Goal: Book appointment/travel/reservation

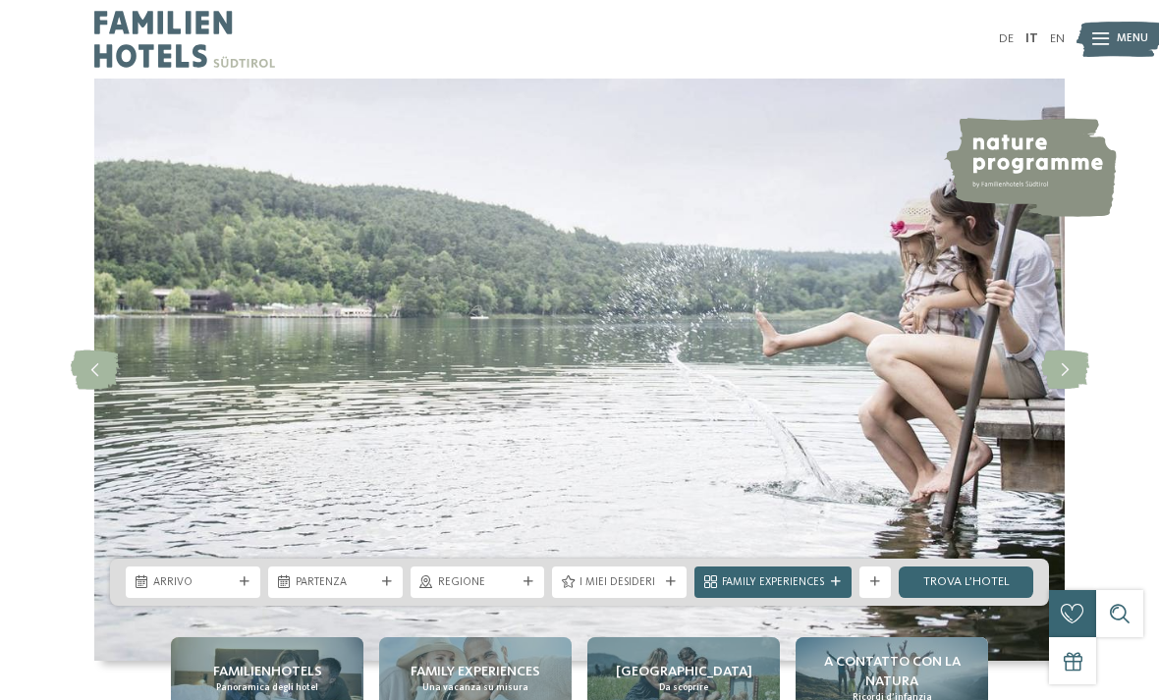
click at [1103, 47] on div at bounding box center [1100, 39] width 17 height 39
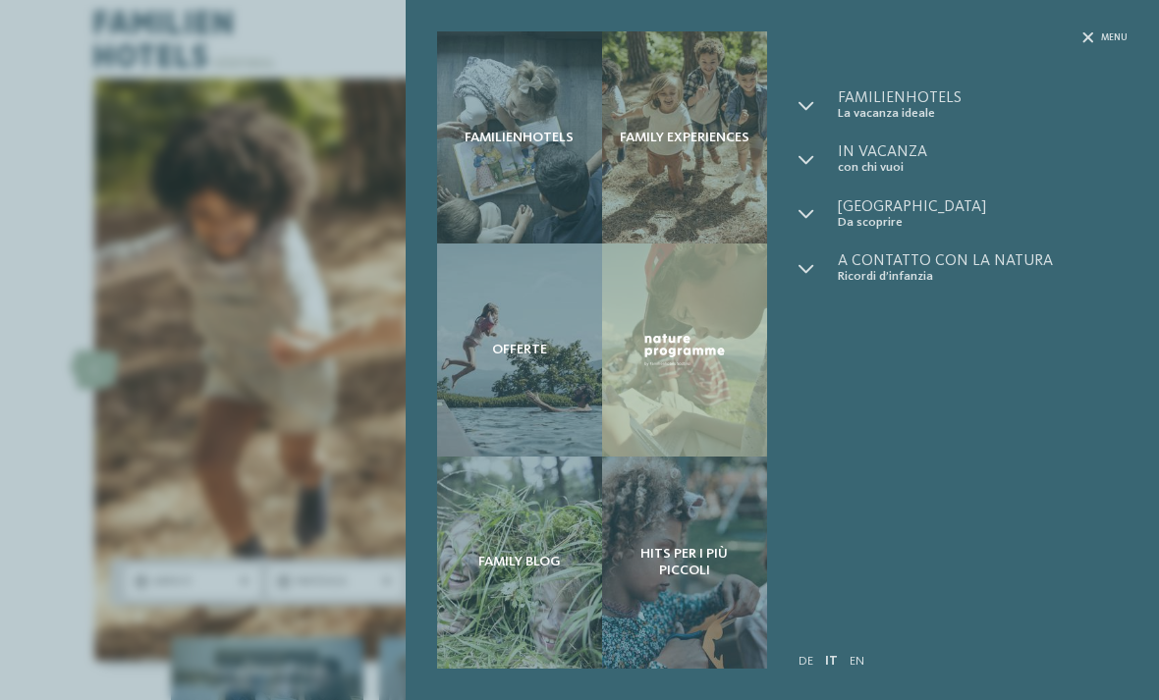
click at [1094, 43] on div "Menu" at bounding box center [1104, 37] width 45 height 13
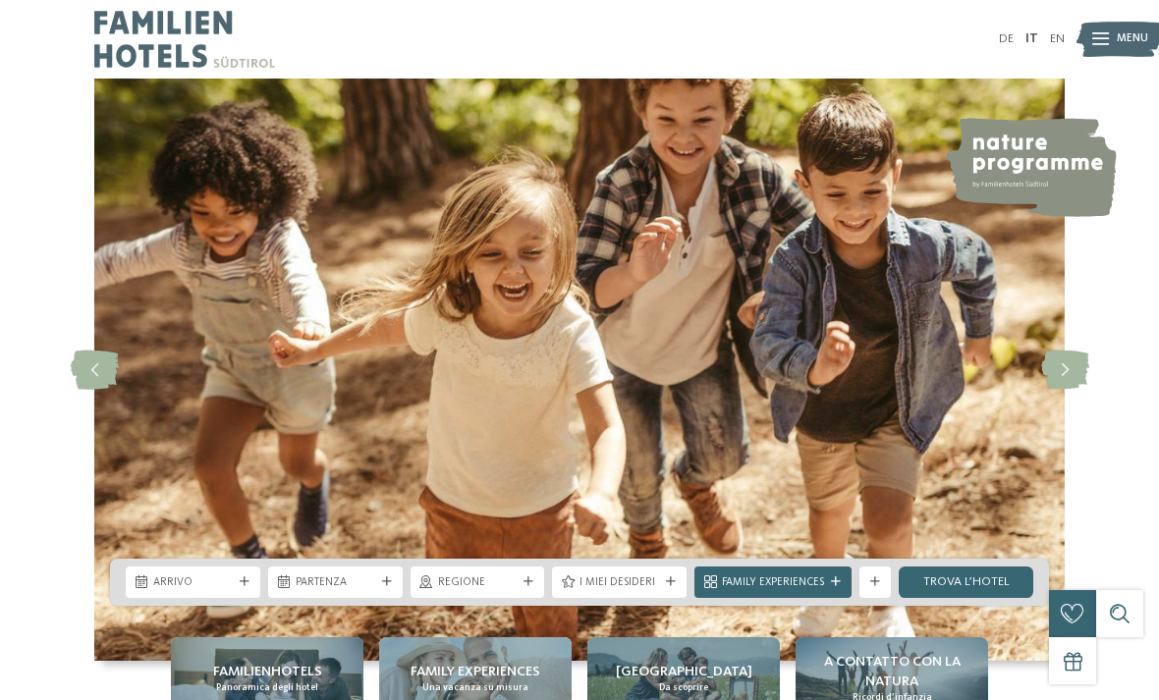
click at [251, 598] on div "Arrivo" at bounding box center [193, 581] width 135 height 31
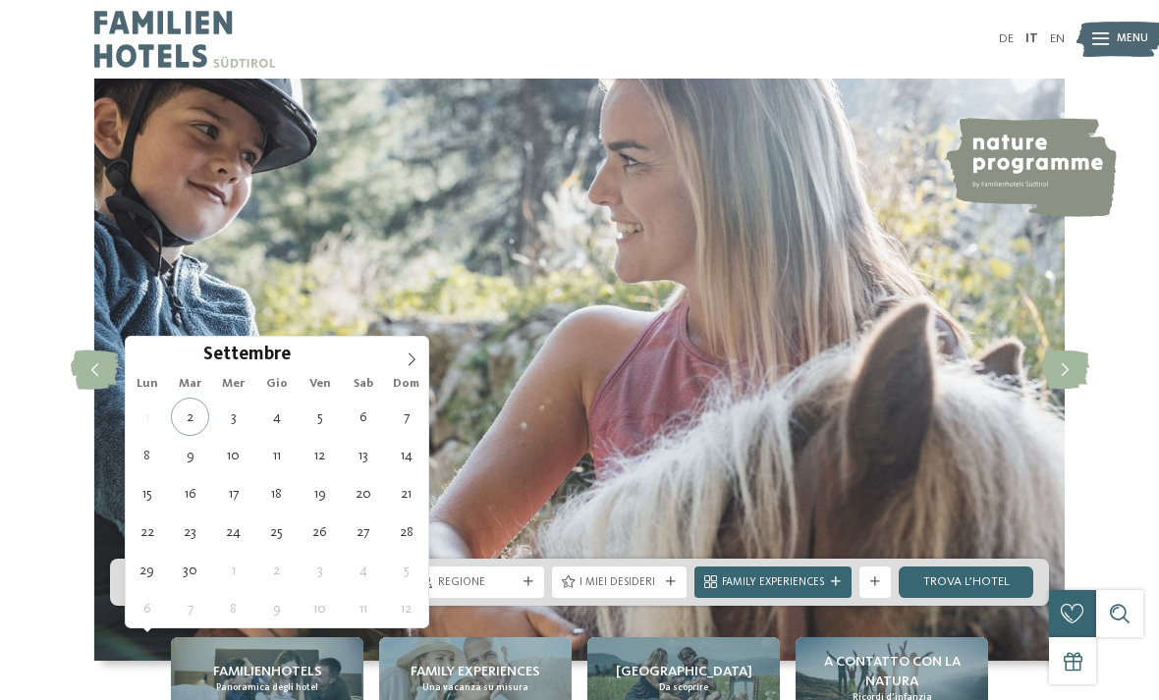
type div "05.09.2025"
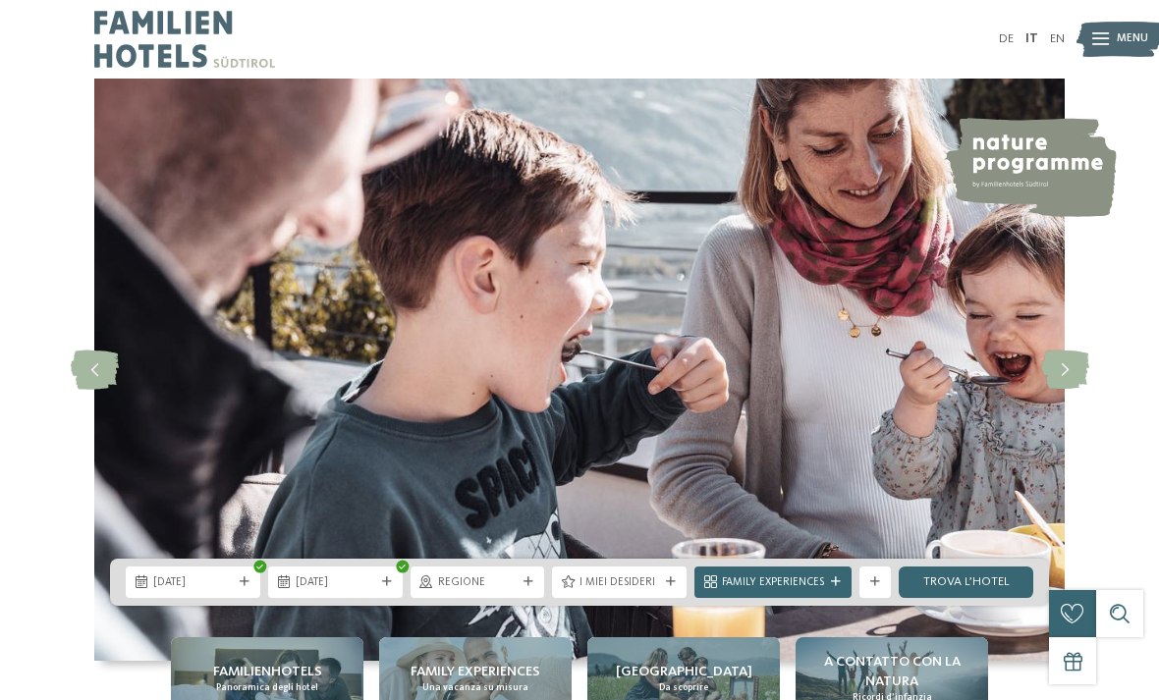
click at [391, 587] on icon at bounding box center [387, 582] width 10 height 10
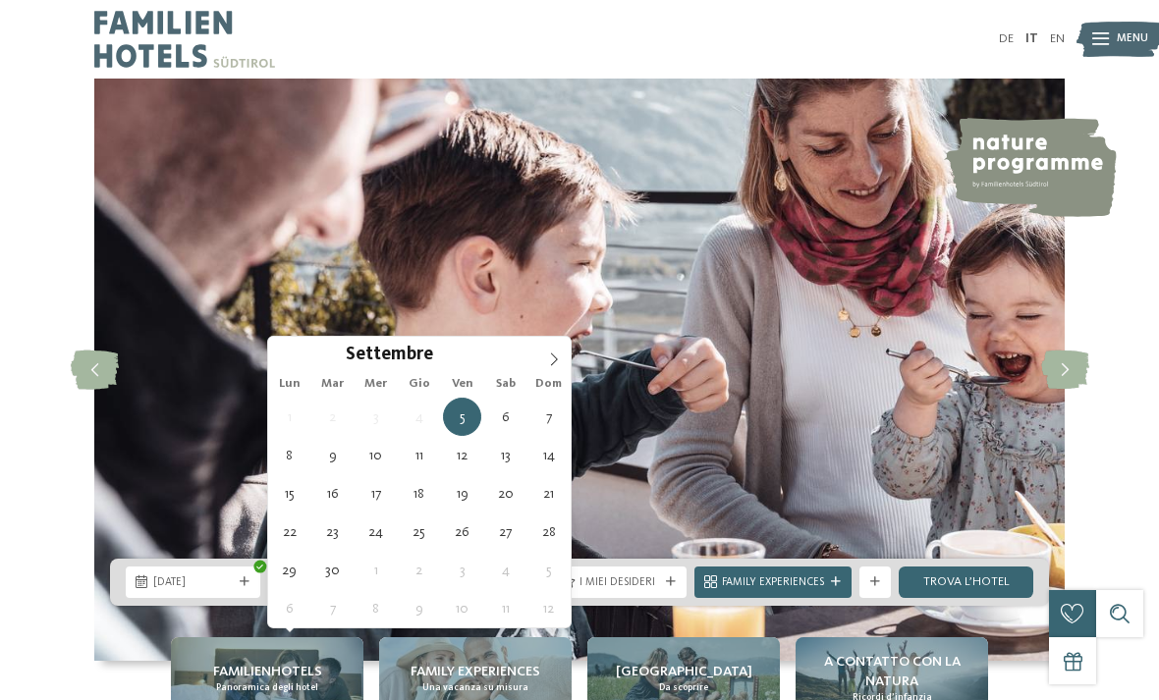
type div "07.09.2025"
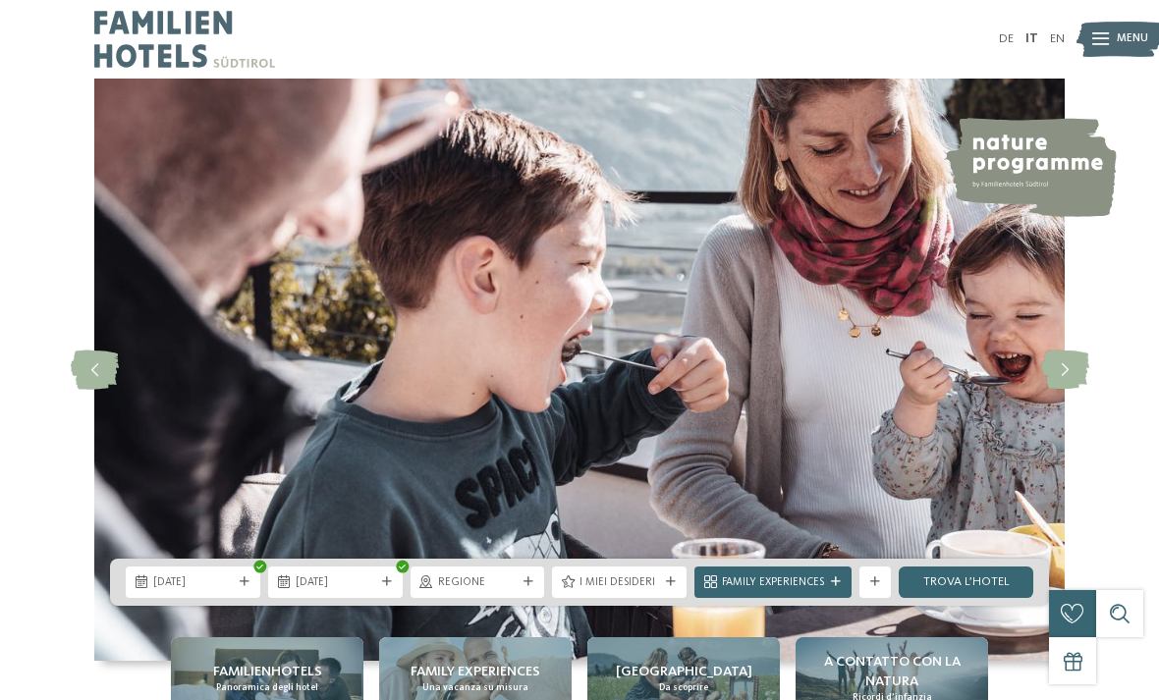
click at [514, 598] on div "Regione" at bounding box center [477, 581] width 135 height 31
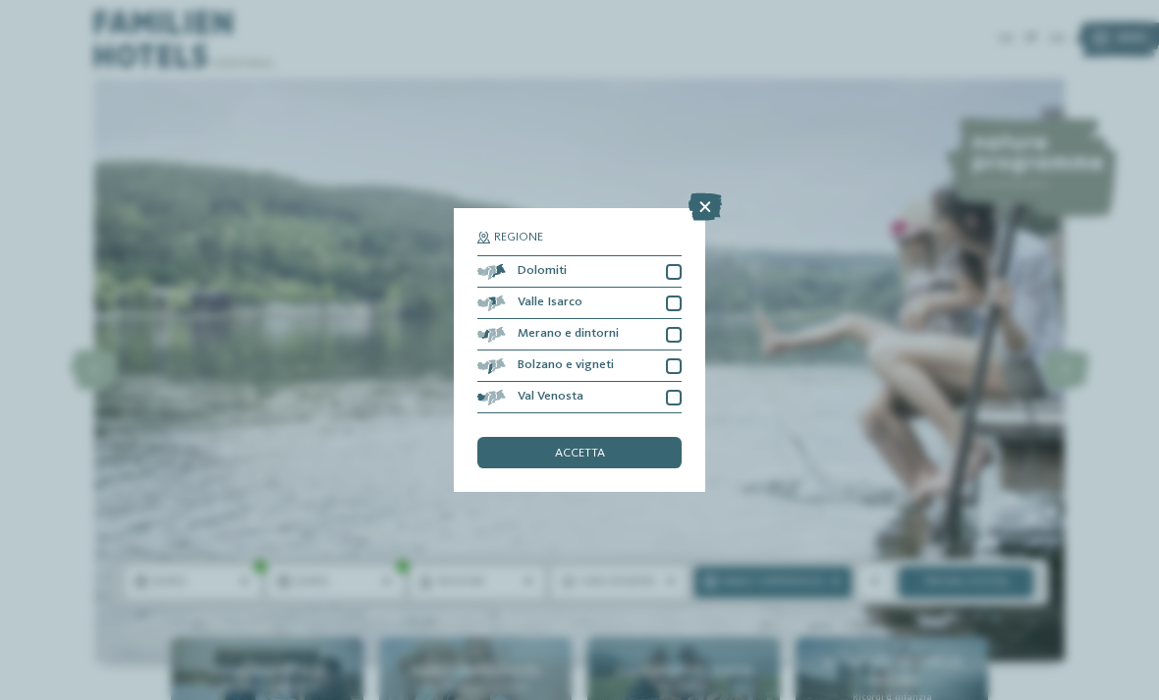
click at [673, 264] on div at bounding box center [674, 272] width 16 height 16
click at [601, 448] on span "accetta" at bounding box center [580, 454] width 50 height 13
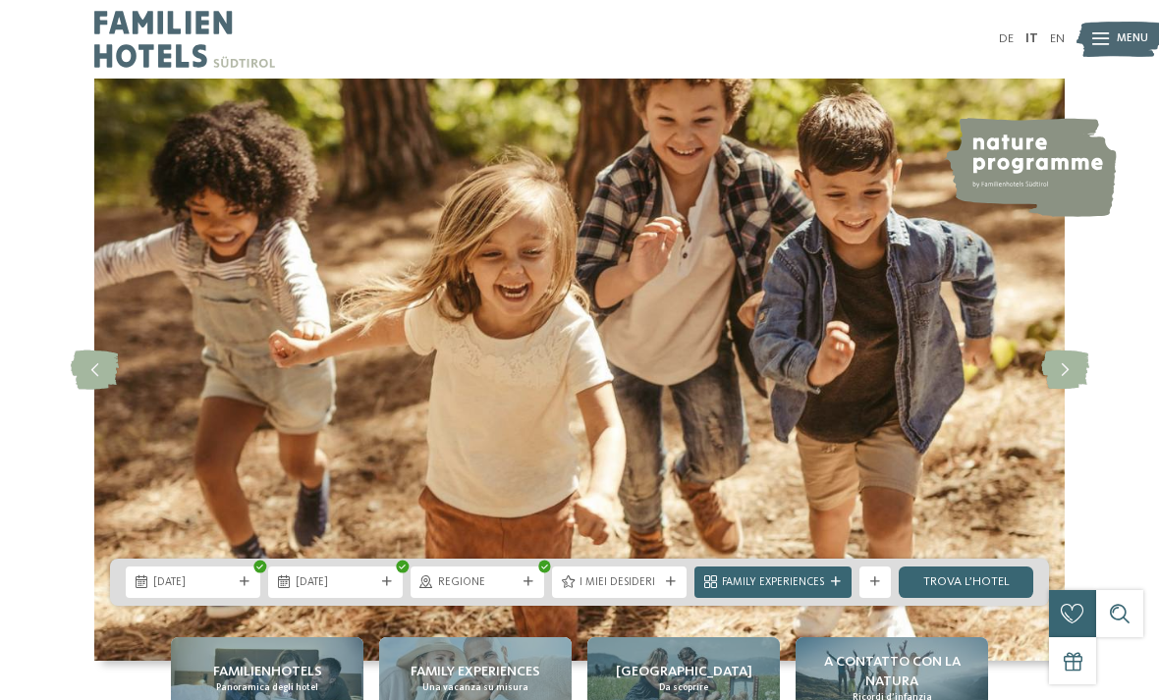
click at [979, 598] on link "trova l’hotel" at bounding box center [965, 581] width 135 height 31
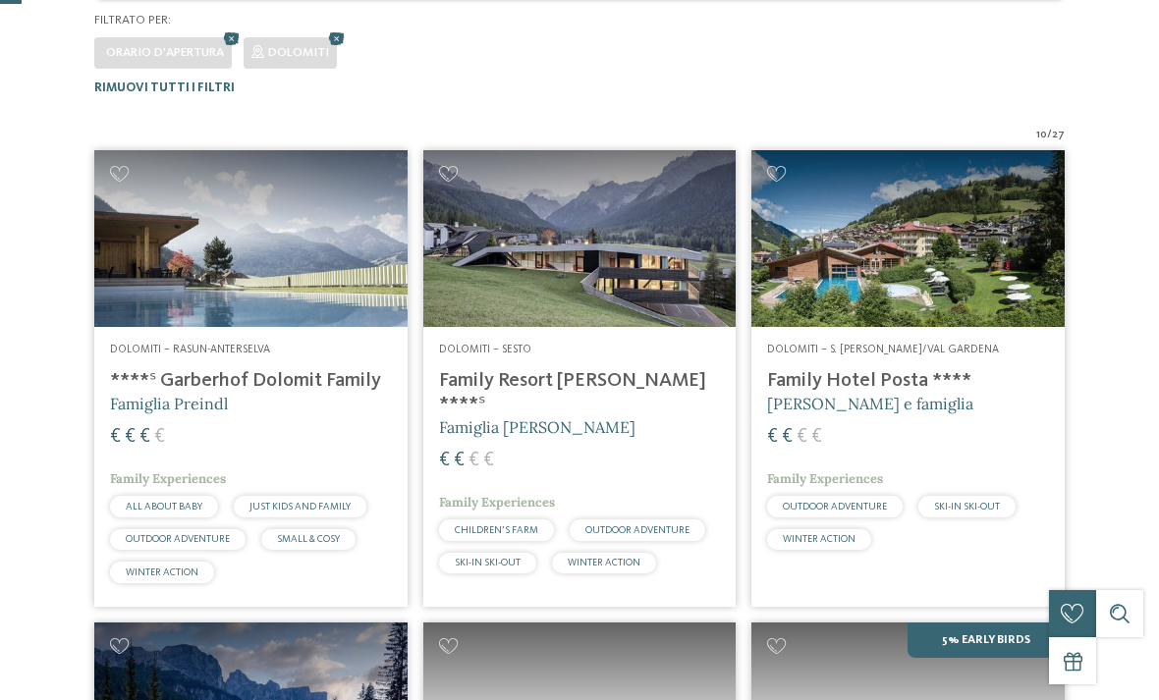
scroll to position [482, 0]
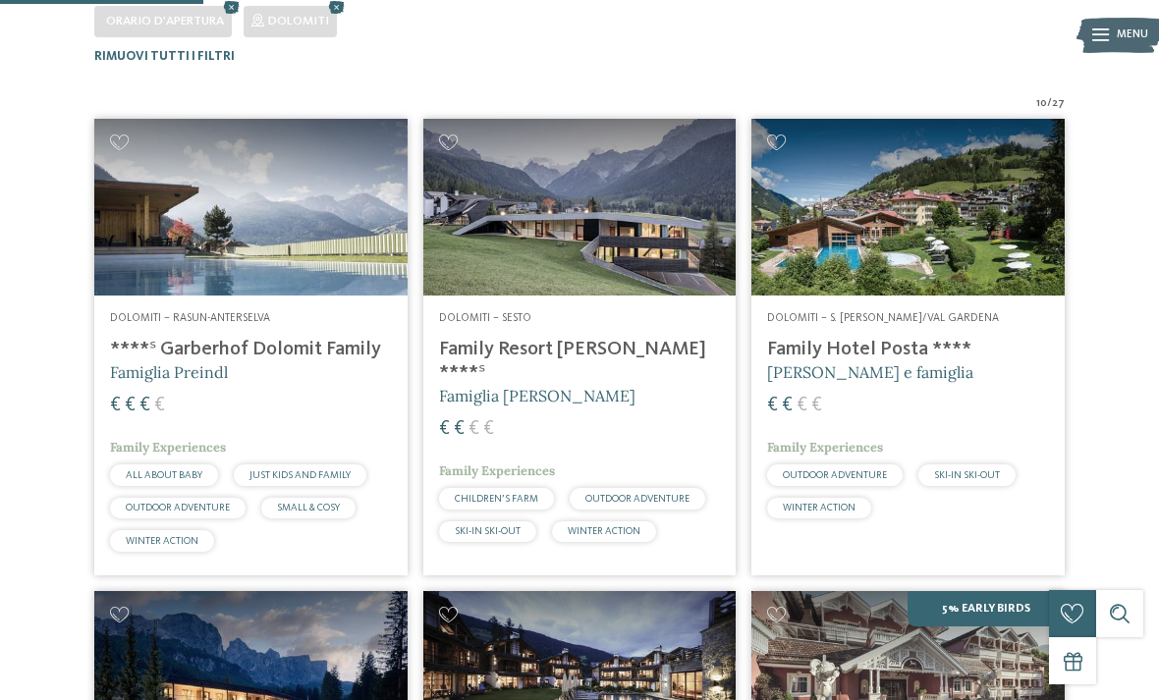
click at [539, 339] on h4 "Family Resort Rainer ****ˢ" at bounding box center [580, 361] width 282 height 47
click at [536, 353] on h4 "Family Resort Rainer ****ˢ" at bounding box center [580, 361] width 282 height 47
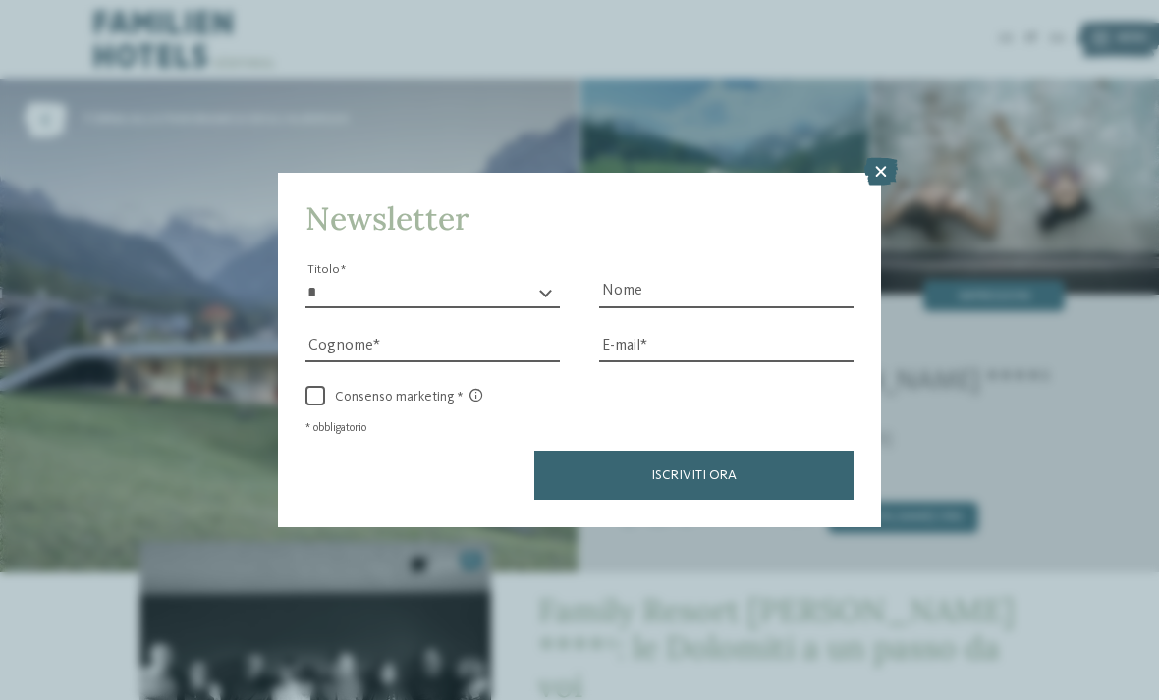
click at [876, 158] on icon at bounding box center [880, 171] width 33 height 27
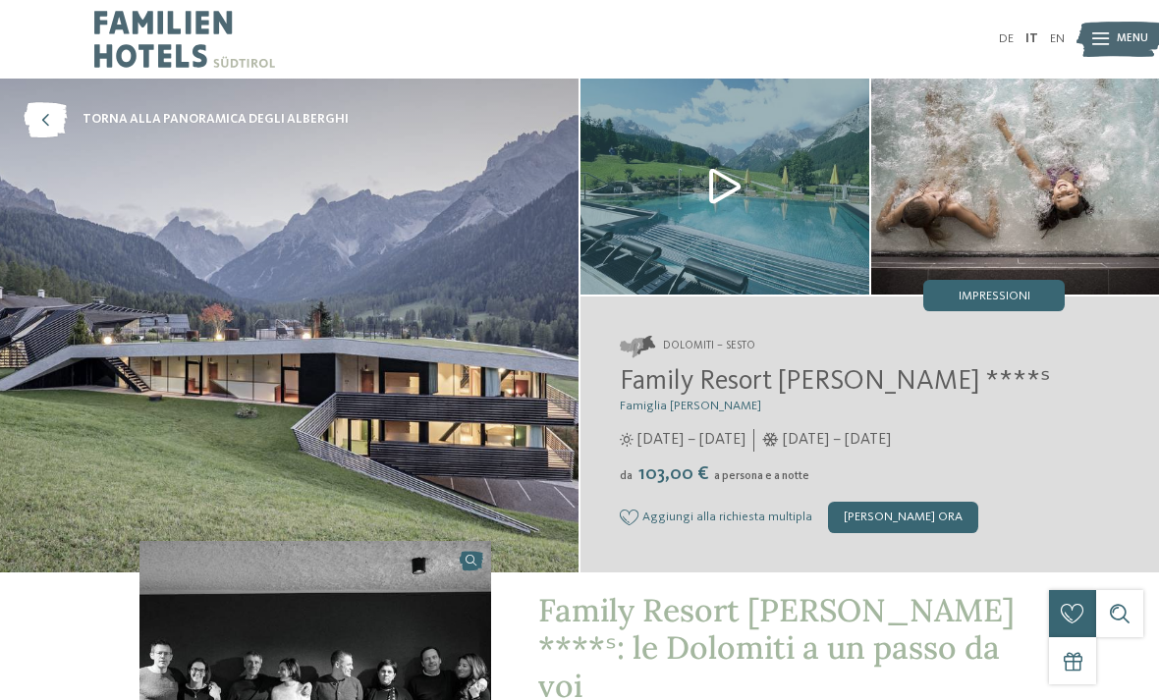
click at [1111, 32] on img at bounding box center [1119, 39] width 86 height 43
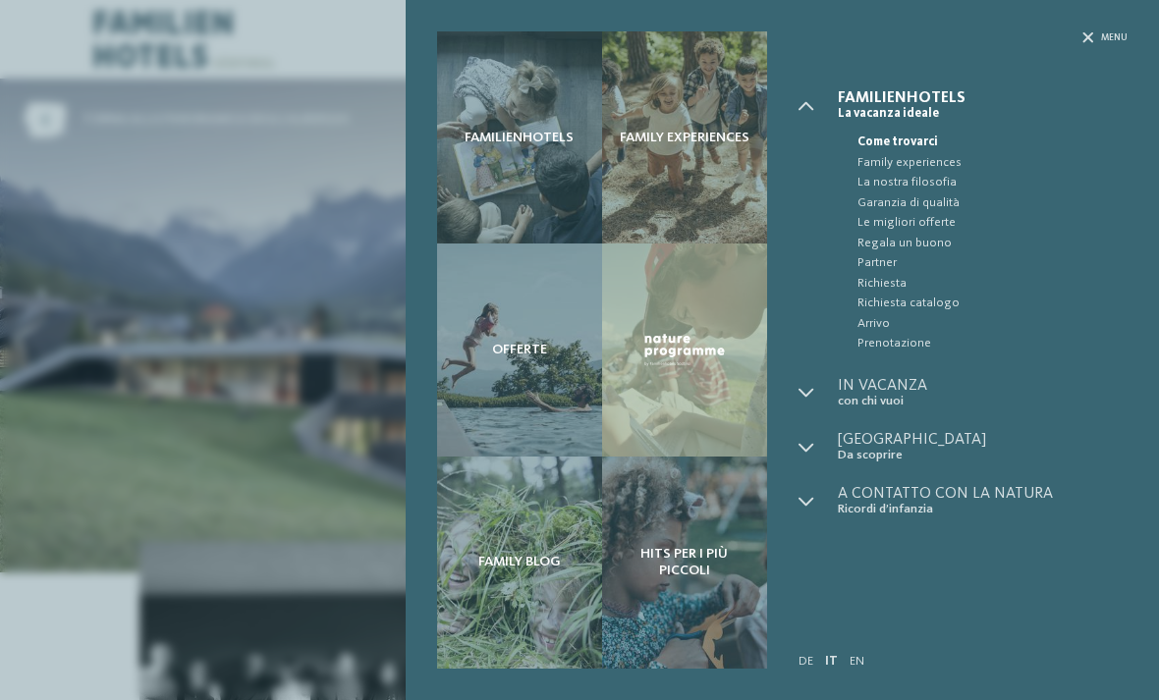
click at [901, 382] on span "In vacanza" at bounding box center [982, 386] width 291 height 16
click at [822, 392] on div at bounding box center [817, 393] width 39 height 30
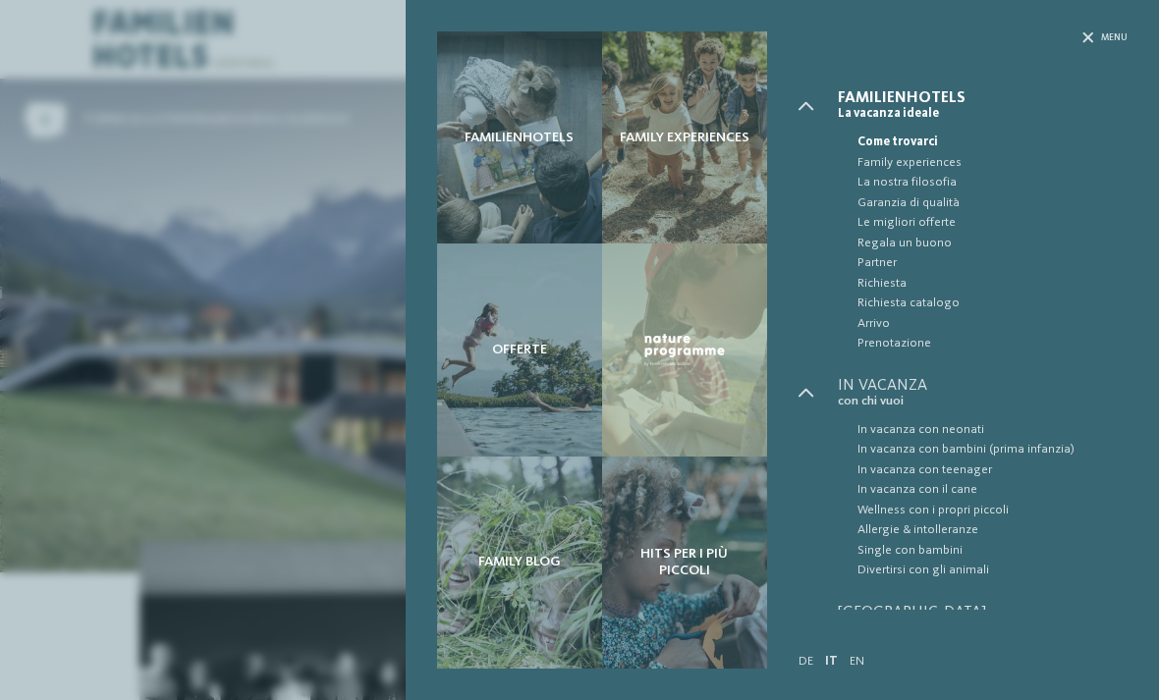
click at [818, 384] on div at bounding box center [817, 393] width 39 height 30
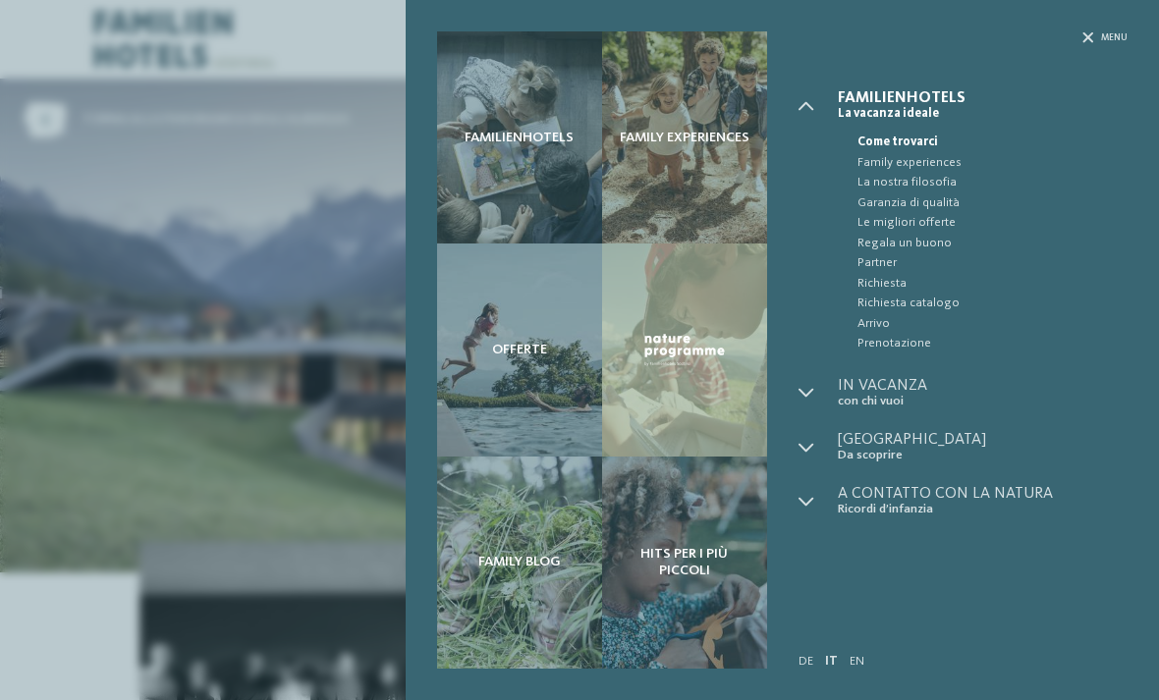
click at [891, 378] on span "In vacanza" at bounding box center [982, 386] width 291 height 16
click at [530, 361] on div "Offerte" at bounding box center [519, 349] width 165 height 212
